Goal: Transaction & Acquisition: Purchase product/service

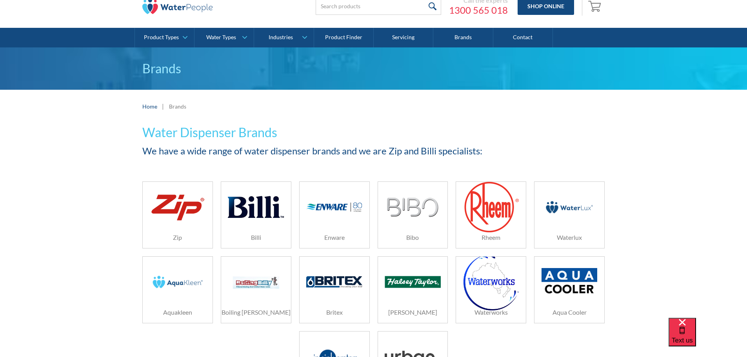
click at [244, 220] on img at bounding box center [256, 207] width 56 height 37
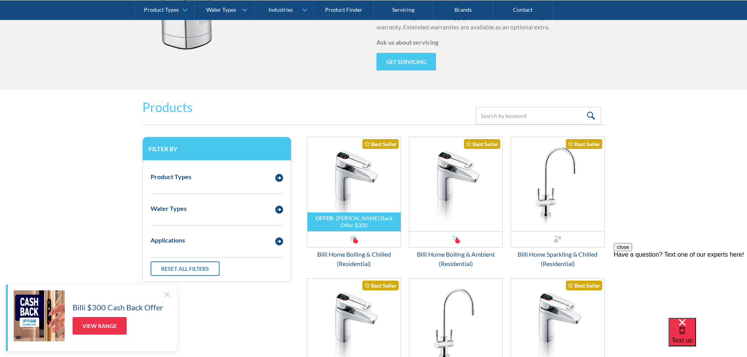
scroll to position [946, 0]
click at [344, 178] on img "Email Form 3" at bounding box center [353, 184] width 93 height 94
